Goal: Task Accomplishment & Management: Manage account settings

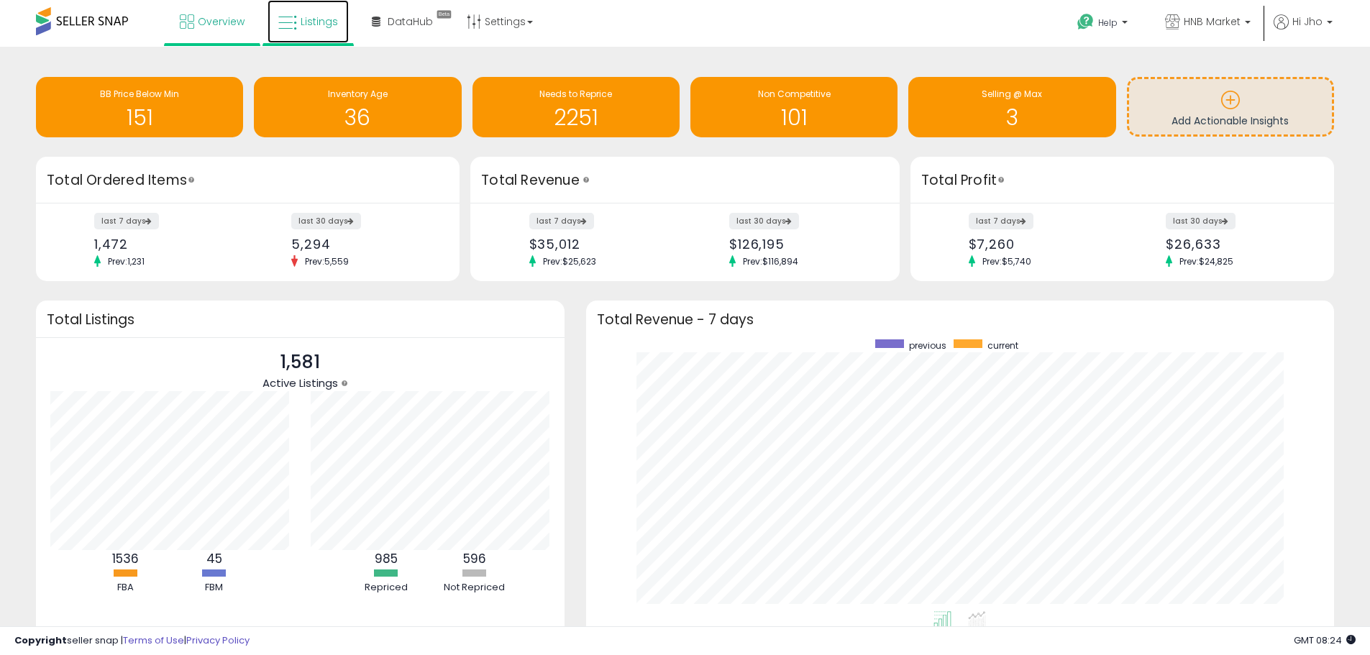
click at [313, 25] on span "Listings" at bounding box center [319, 21] width 37 height 14
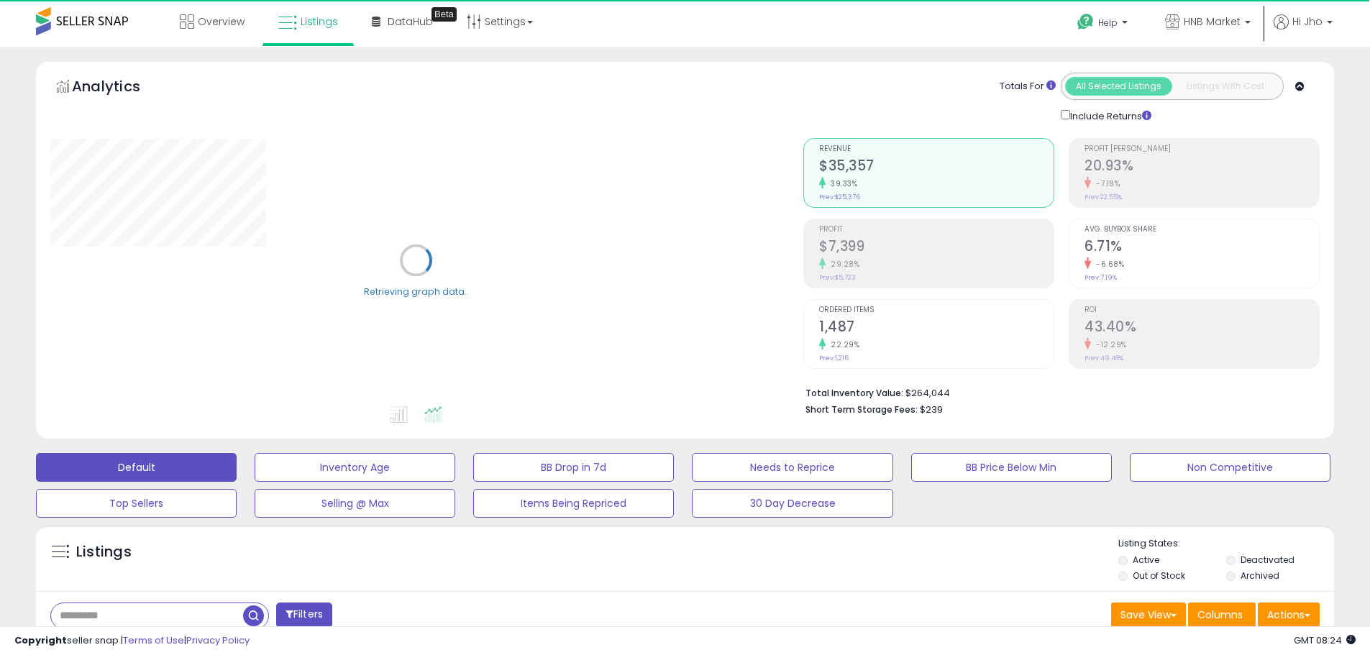
click at [1127, 572] on li "Out of Stock" at bounding box center [1171, 578] width 106 height 16
click at [1122, 571] on li "Out of Stock" at bounding box center [1171, 578] width 106 height 16
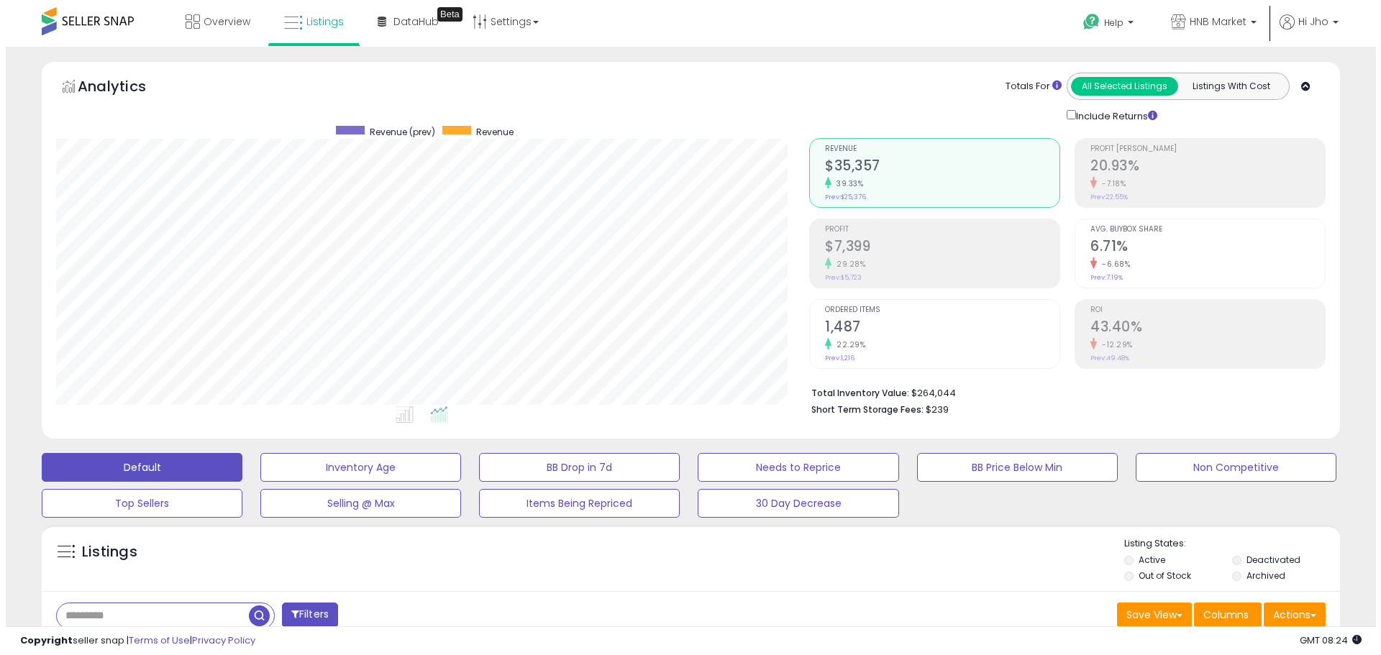
scroll to position [295, 753]
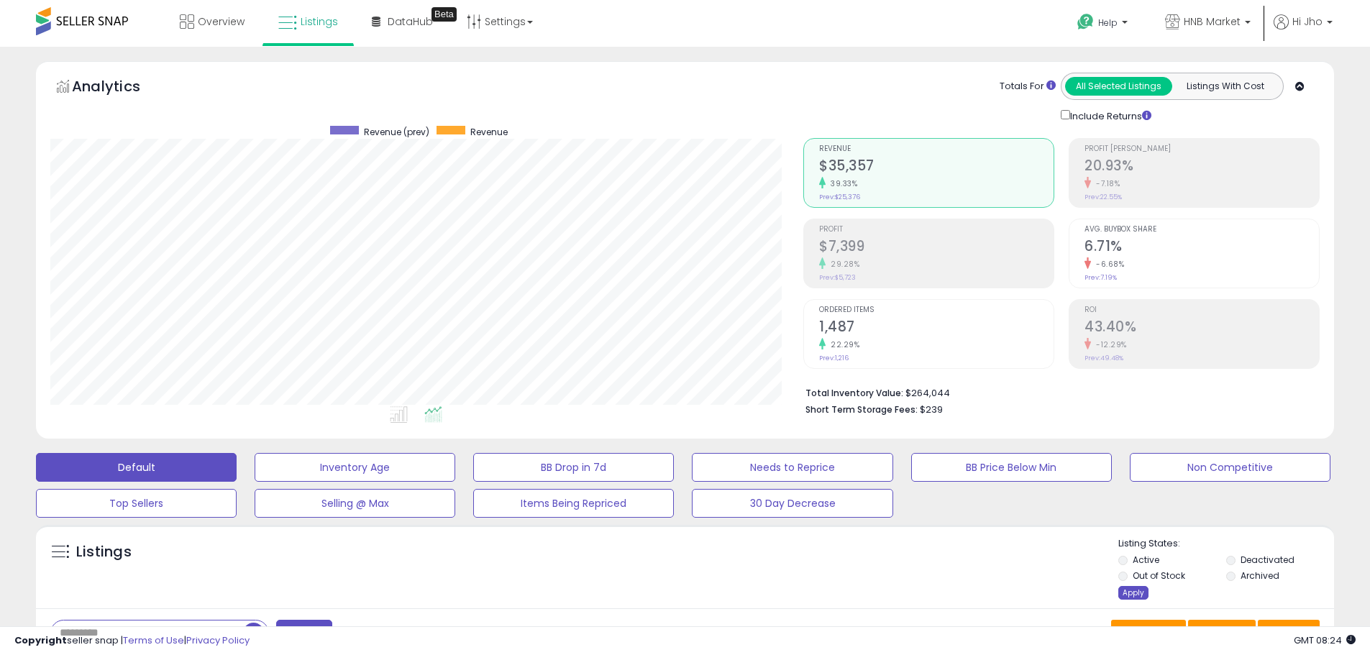
drag, startPoint x: 1128, startPoint y: 590, endPoint x: 1049, endPoint y: 596, distance: 80.0
click at [1129, 590] on div "Apply" at bounding box center [1133, 593] width 30 height 14
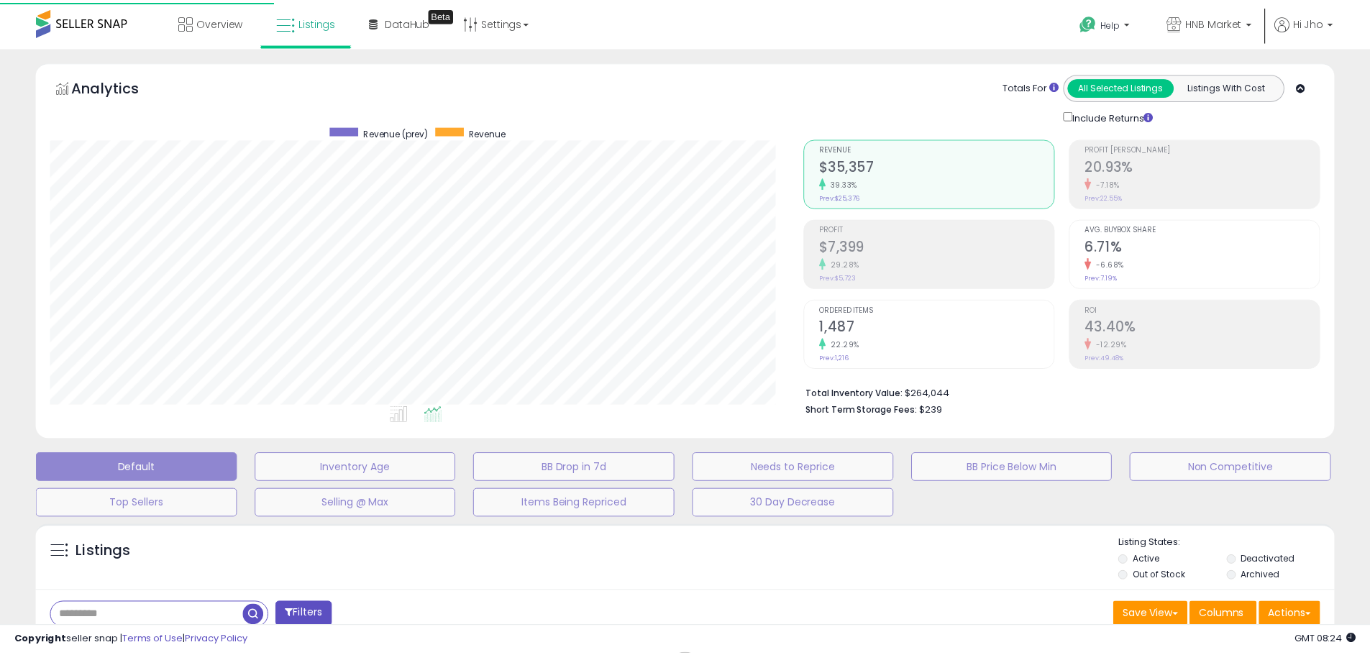
scroll to position [295, 759]
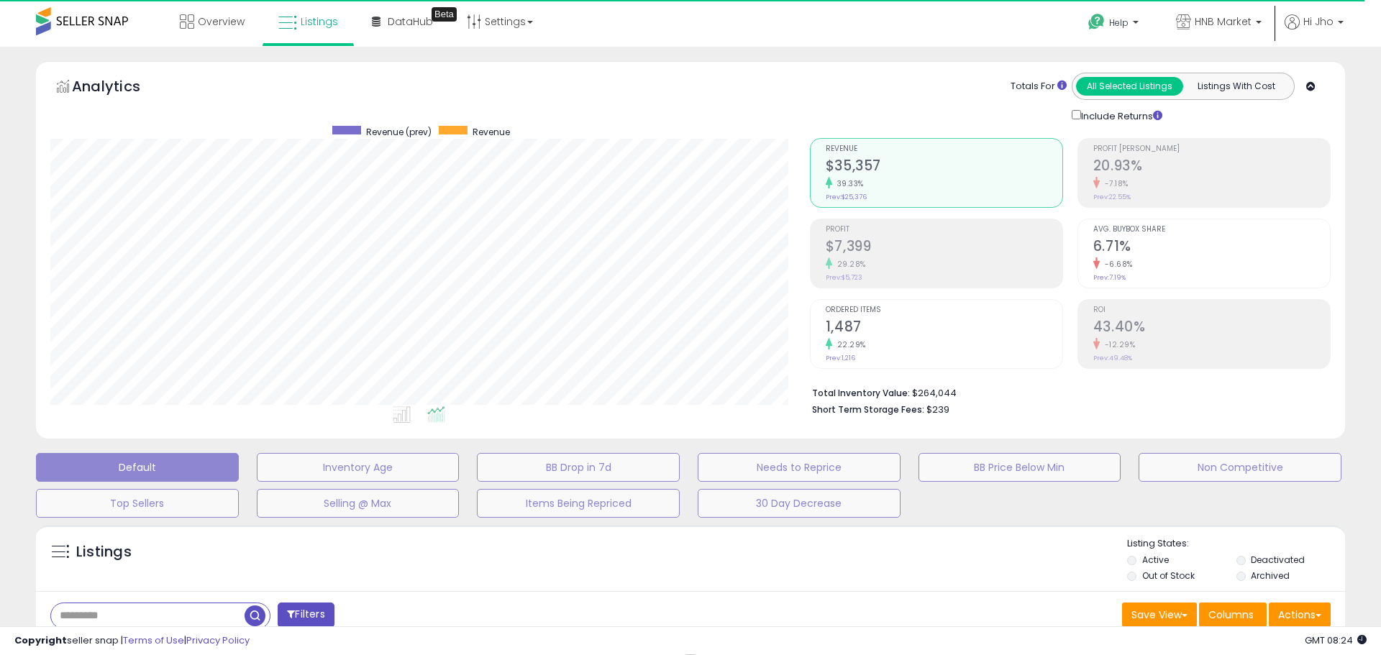
select select "*"
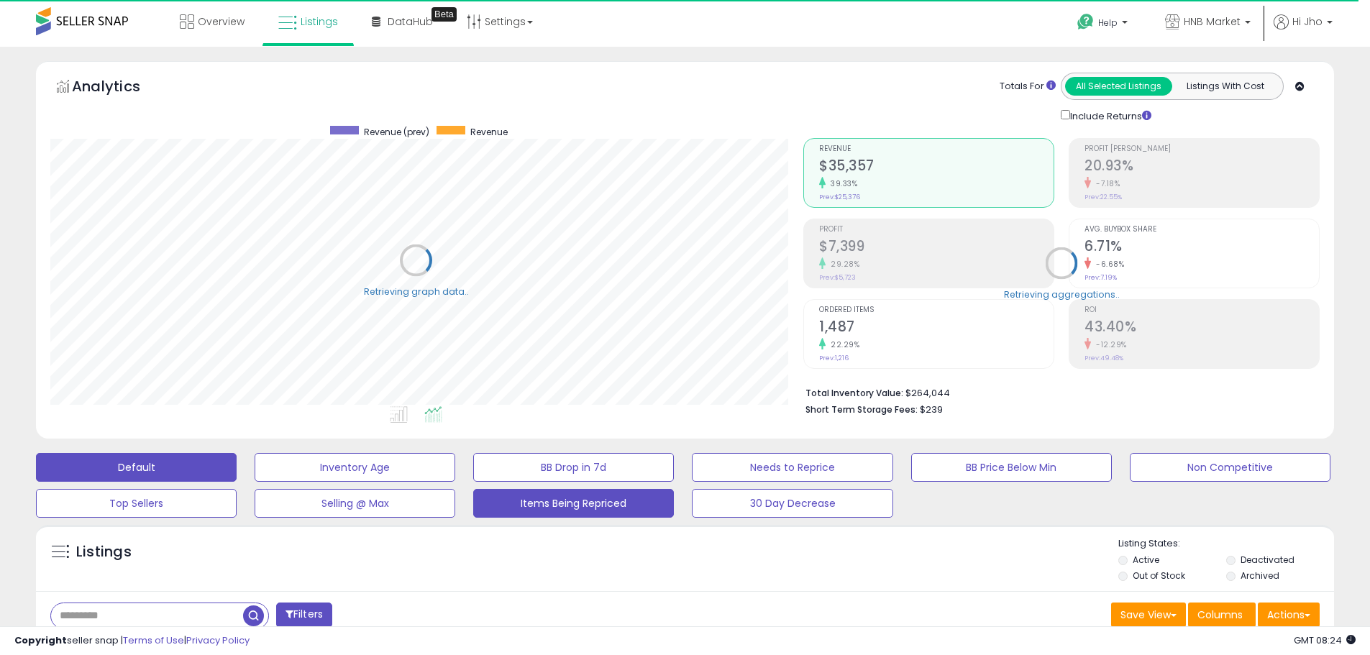
scroll to position [295, 753]
click at [312, 612] on button "Filters" at bounding box center [304, 615] width 56 height 25
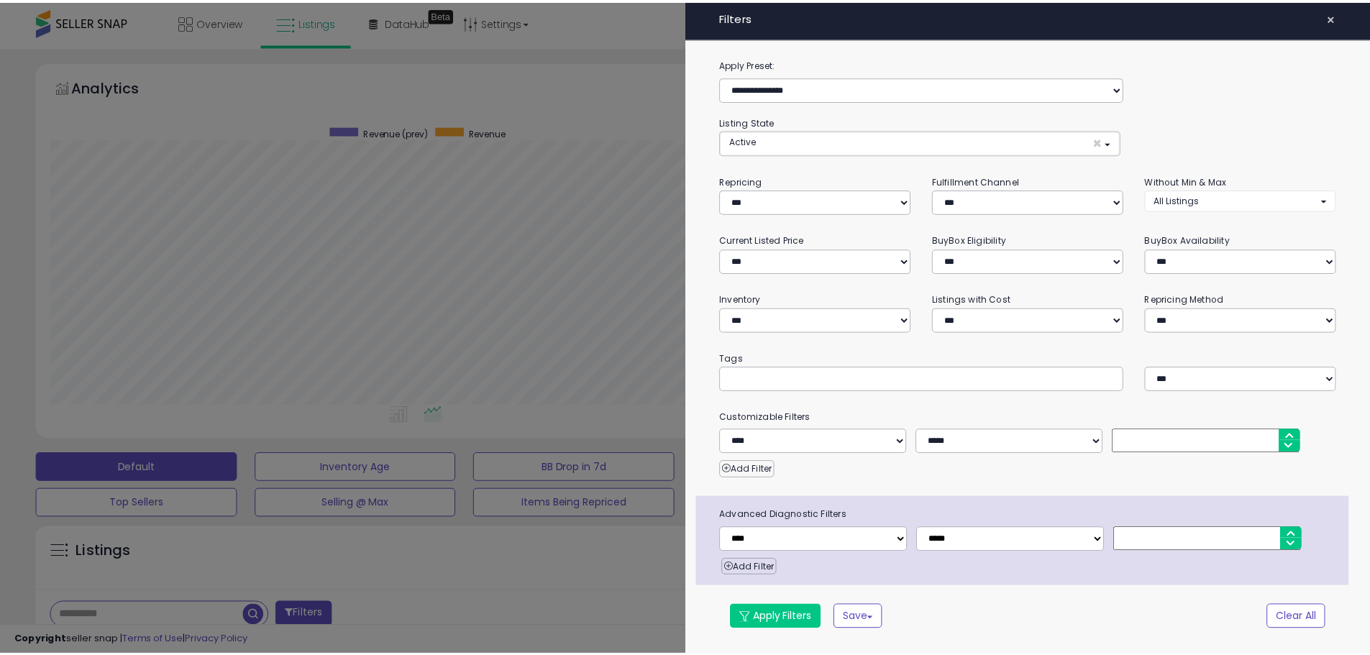
scroll to position [295, 759]
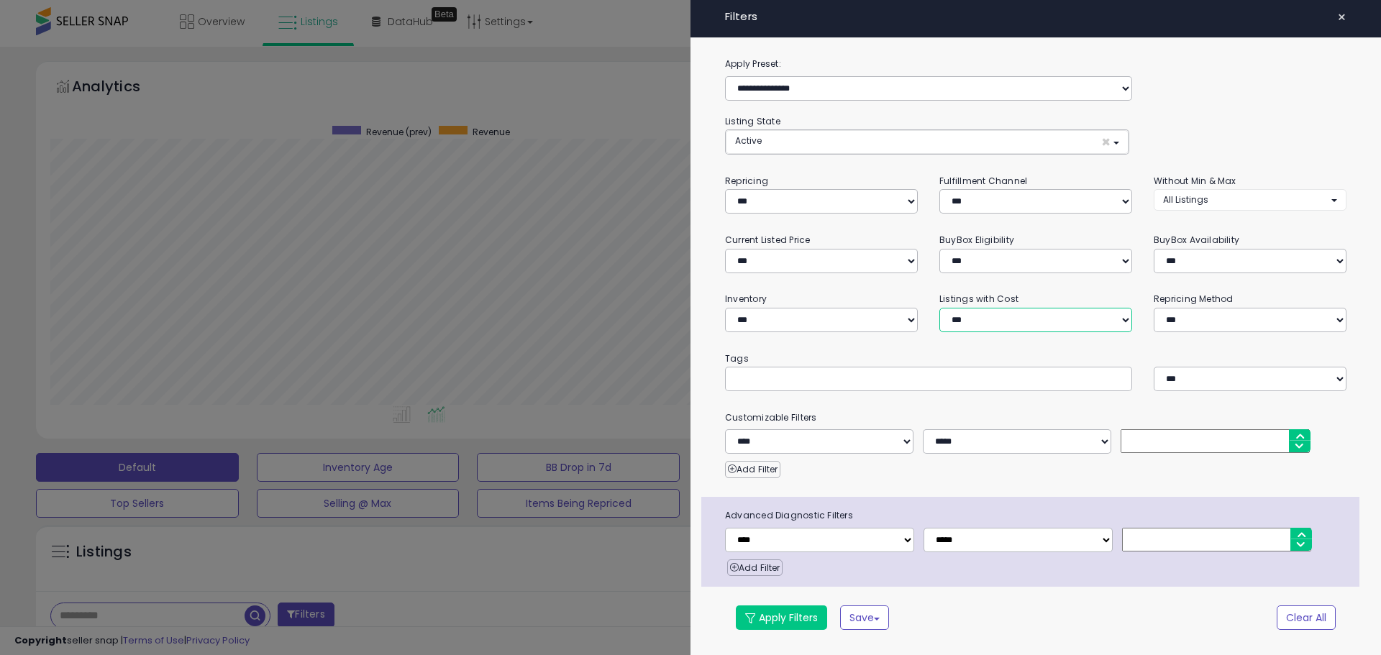
click at [1023, 316] on select "**********" at bounding box center [1035, 320] width 193 height 24
select select "**********"
click at [939, 308] on select "**********" at bounding box center [1035, 320] width 193 height 24
click at [779, 625] on button "Apply Filters" at bounding box center [781, 618] width 91 height 24
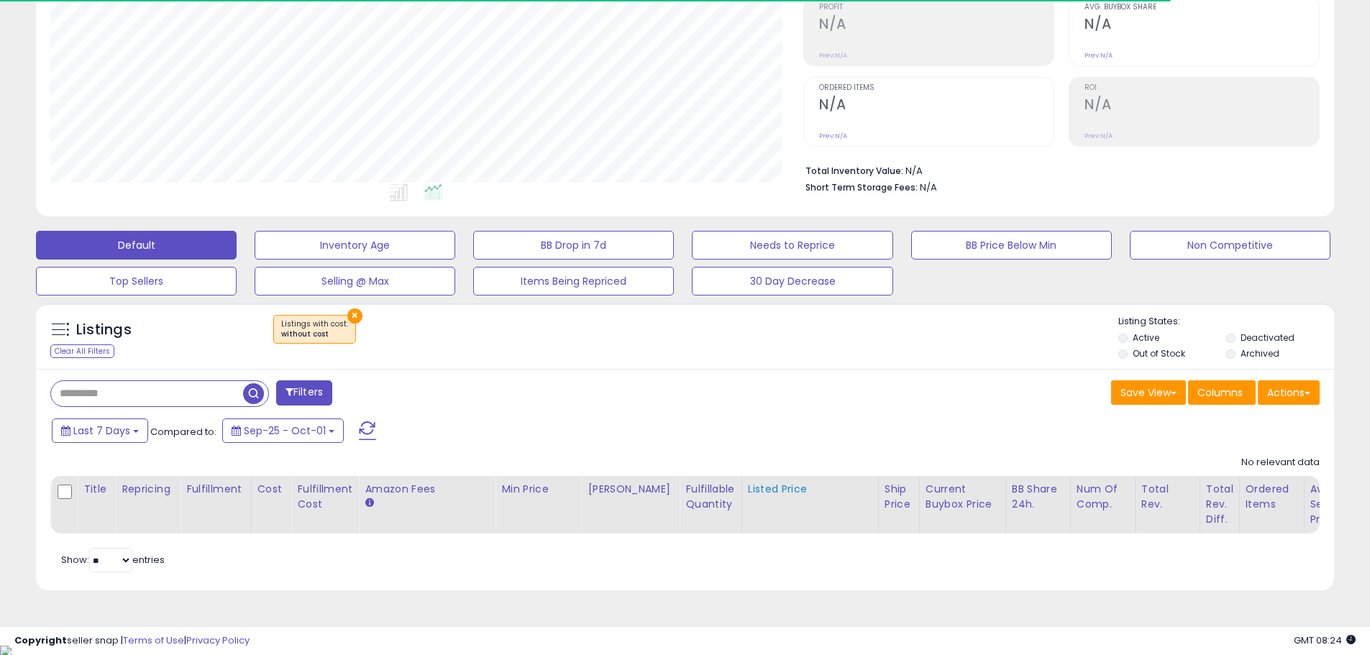
scroll to position [295, 753]
